Goal: Transaction & Acquisition: Purchase product/service

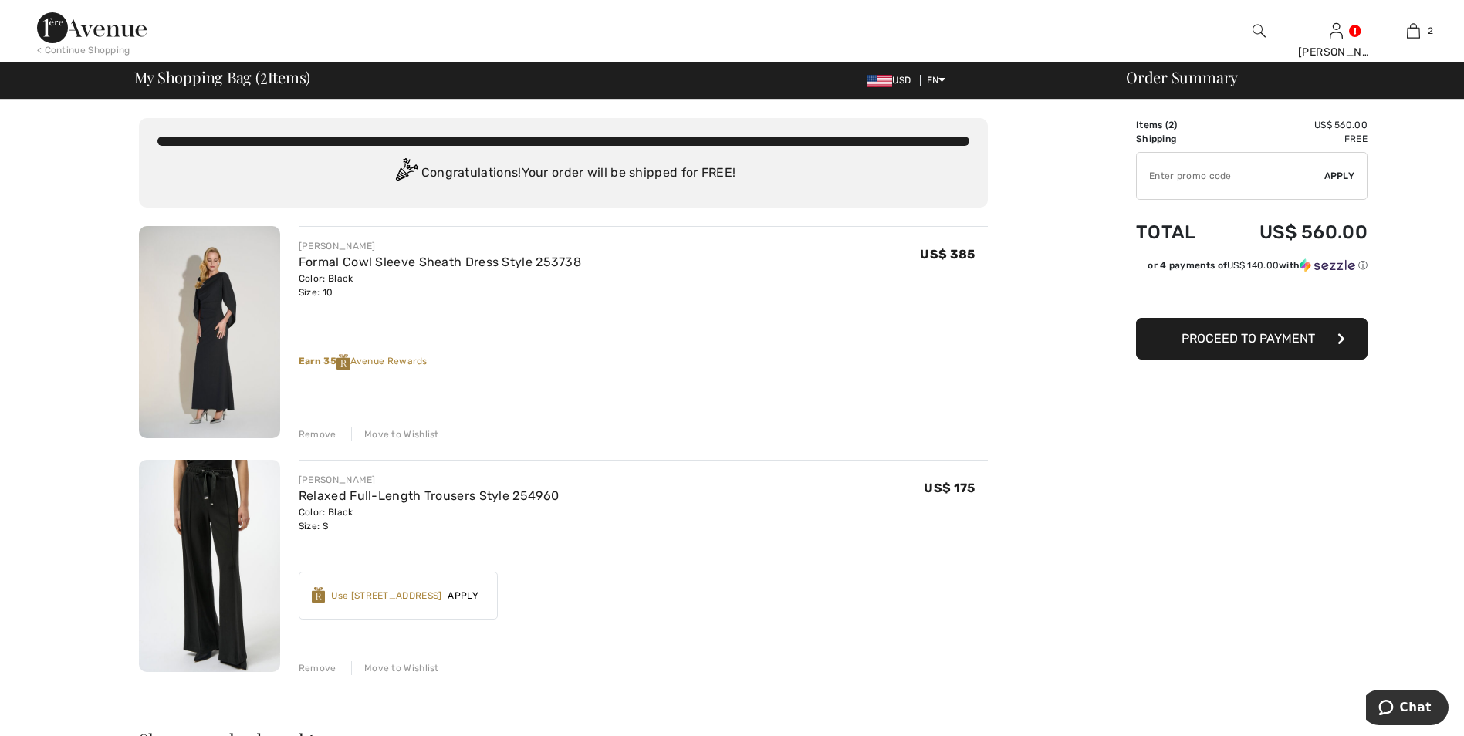
click at [465, 594] on span "Apply" at bounding box center [462, 596] width 43 height 14
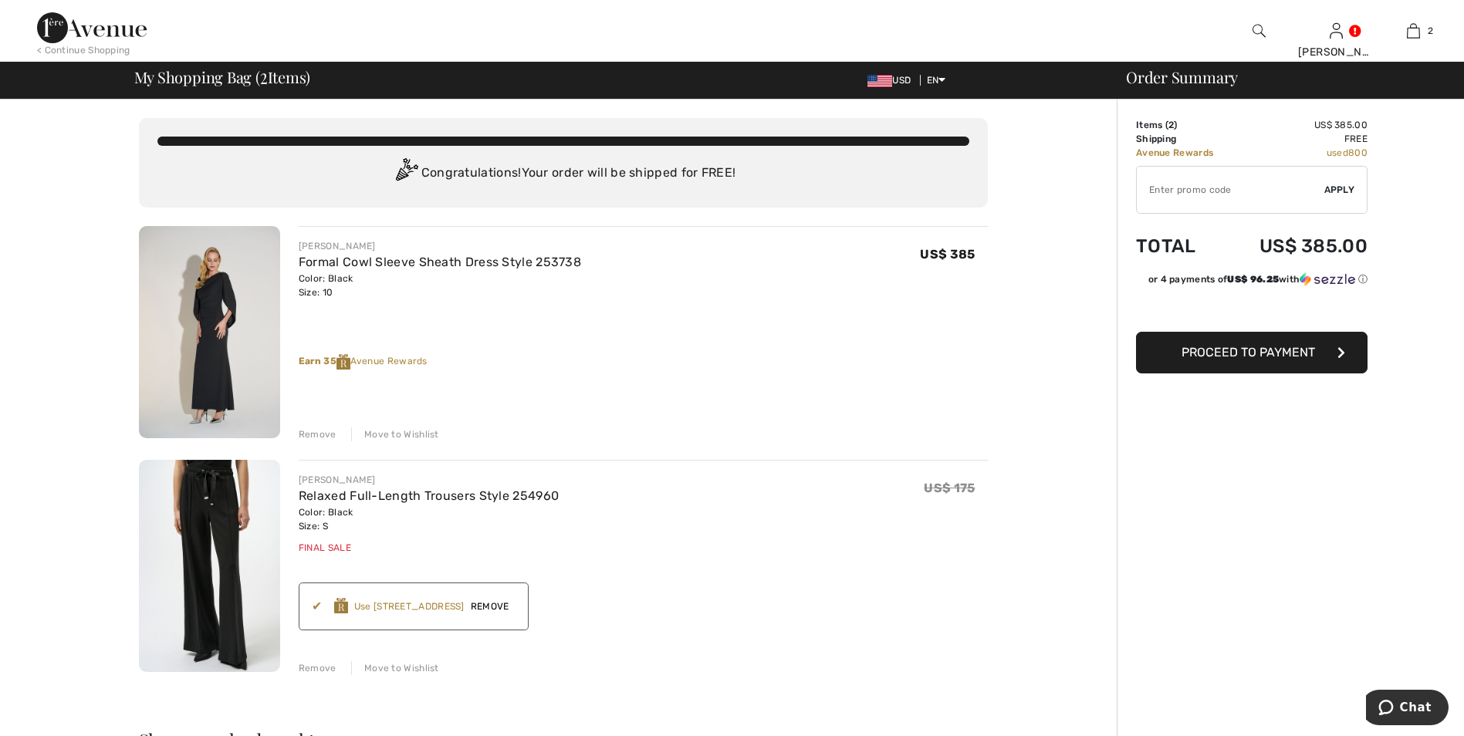
click at [486, 608] on span "Remove" at bounding box center [490, 607] width 51 height 14
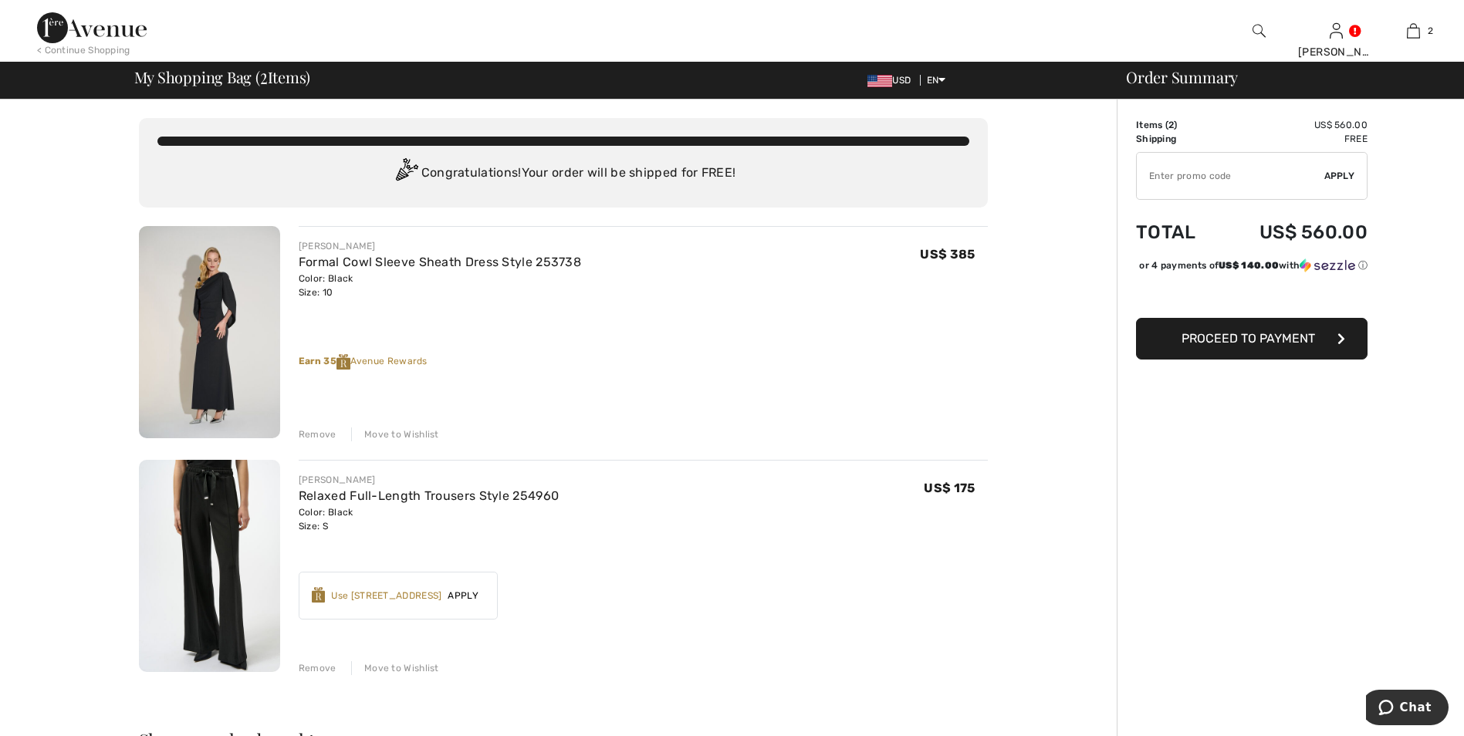
click at [1229, 346] on span "Proceed to Payment" at bounding box center [1249, 338] width 134 height 15
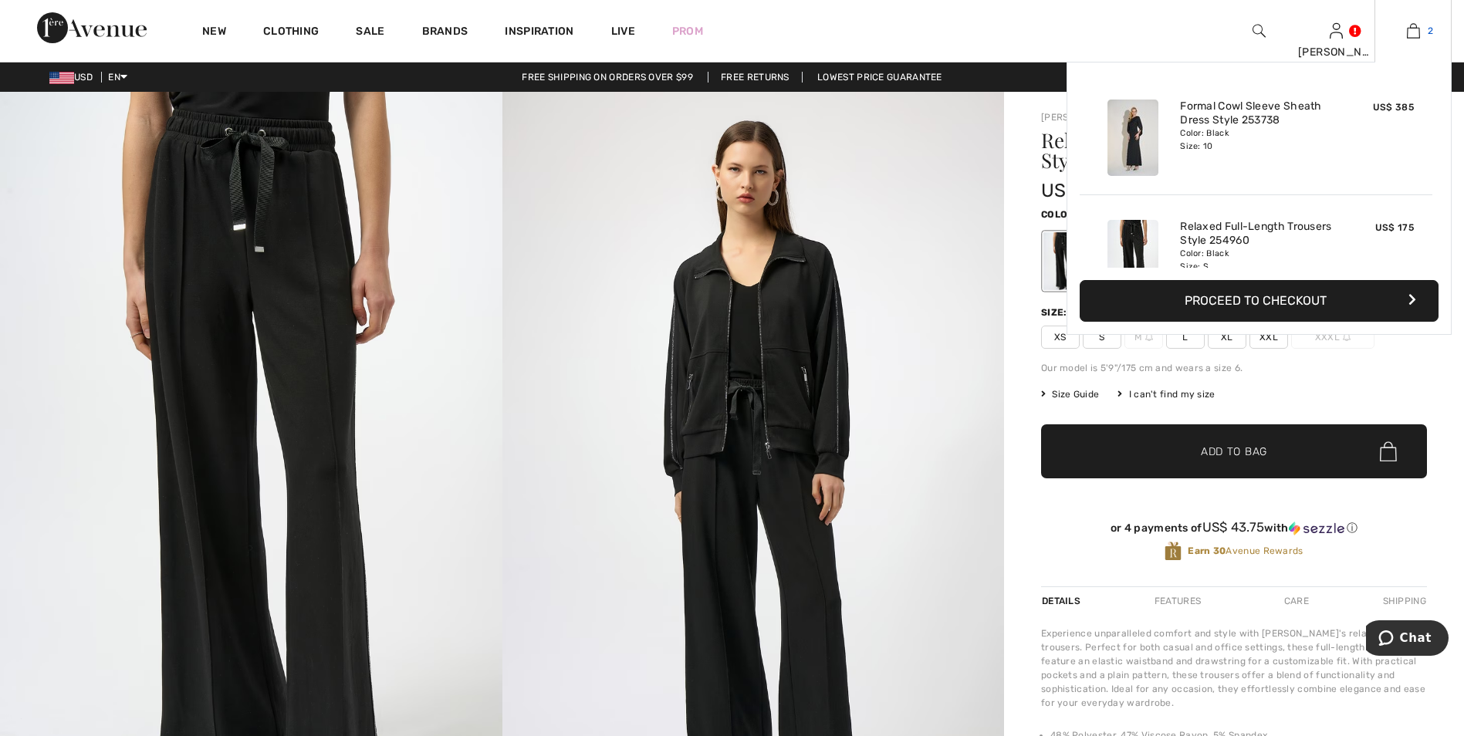
click at [1414, 35] on img at bounding box center [1413, 31] width 13 height 19
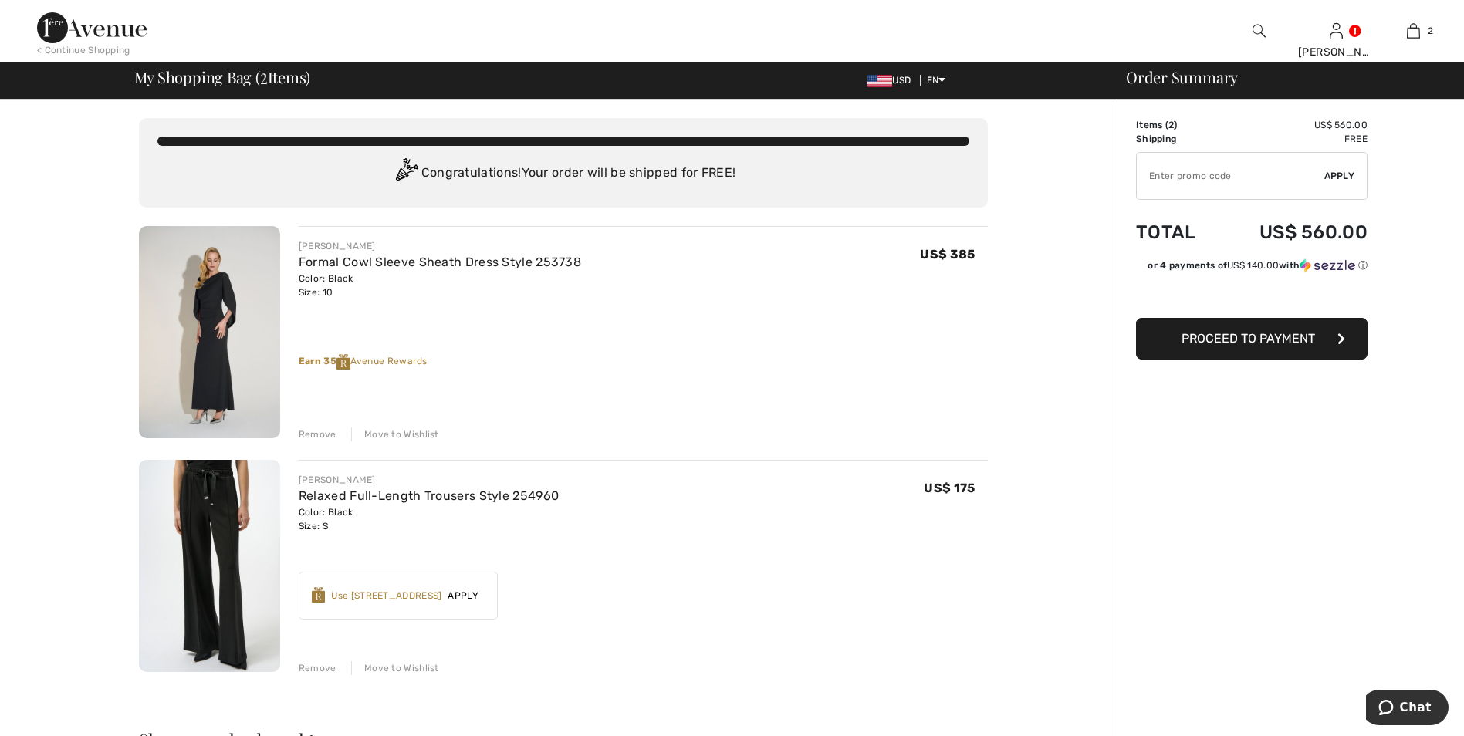
click at [1235, 341] on span "Proceed to Payment" at bounding box center [1249, 338] width 134 height 15
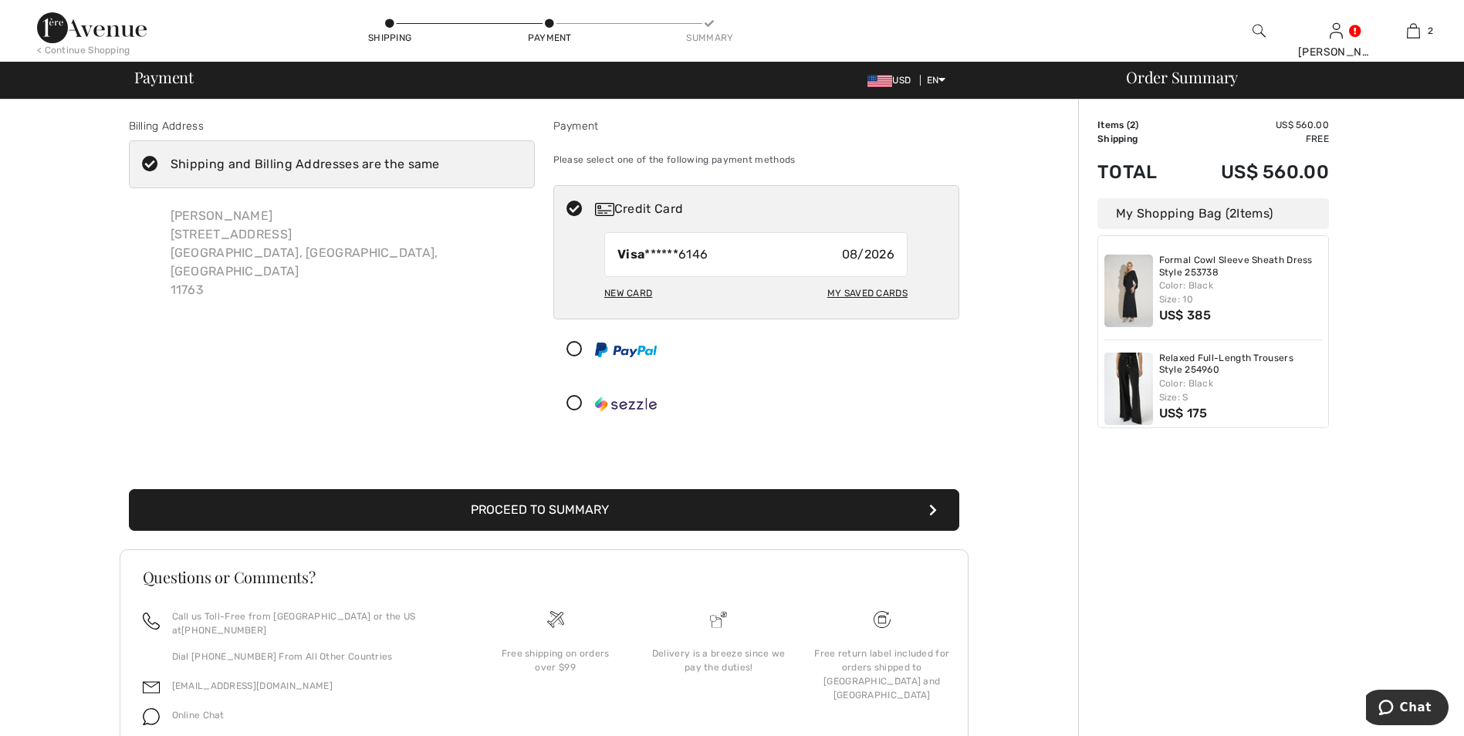
click at [573, 509] on button "Proceed to Summary" at bounding box center [544, 510] width 830 height 42
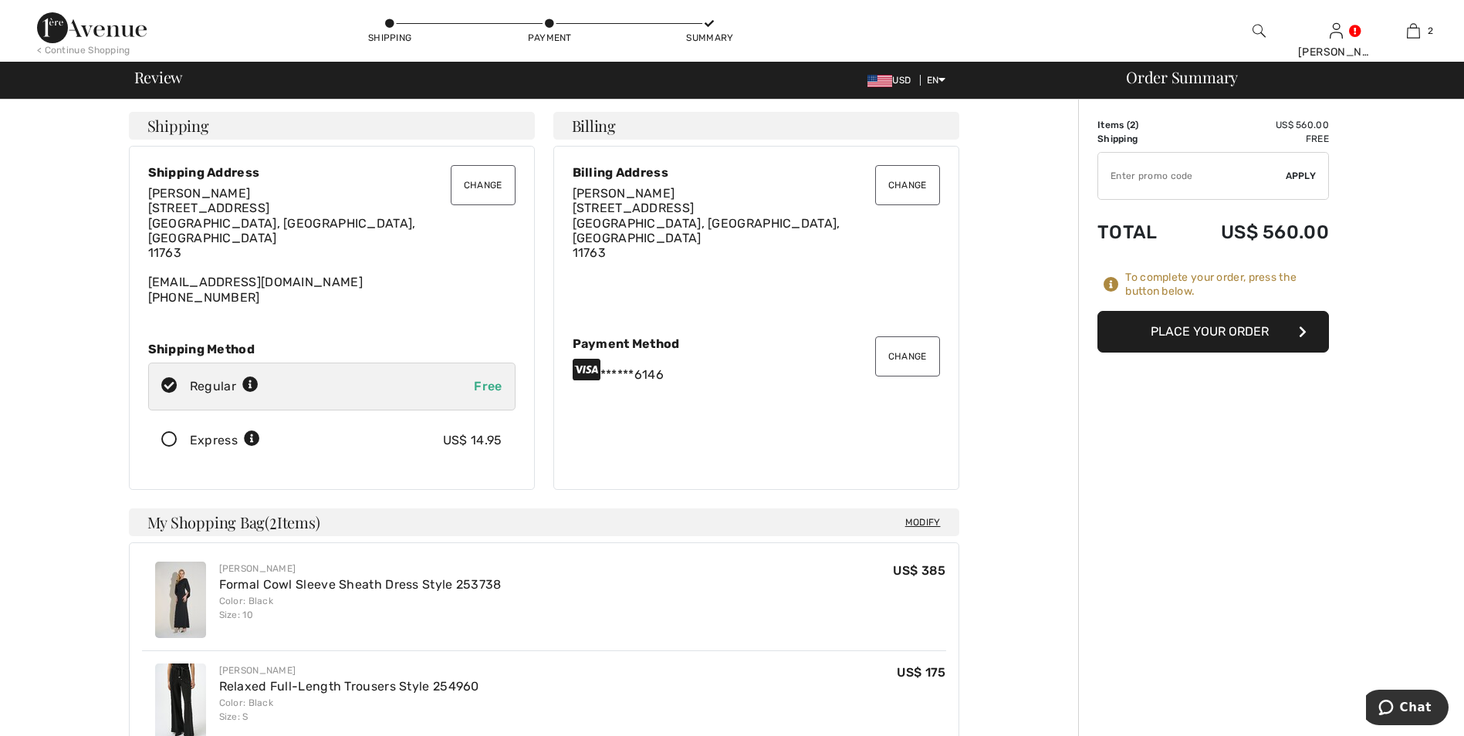
click at [1256, 330] on button "Place Your Order" at bounding box center [1214, 332] width 232 height 42
